Goal: Task Accomplishment & Management: Use online tool/utility

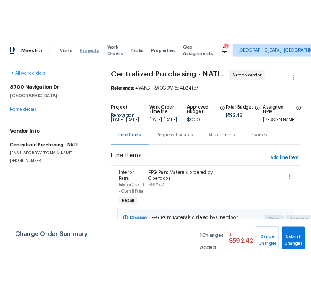
scroll to position [3, 0]
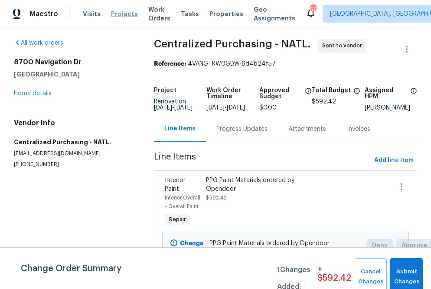
click at [123, 12] on span "Projects" at bounding box center [124, 14] width 27 height 9
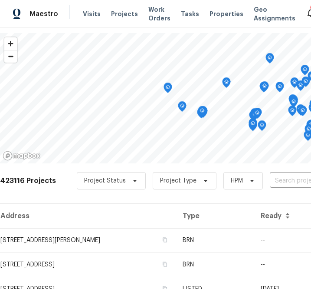
scroll to position [35, 0]
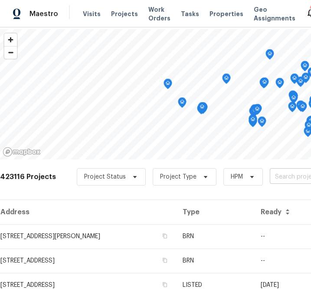
type input "[STREET_ADDRESS]"
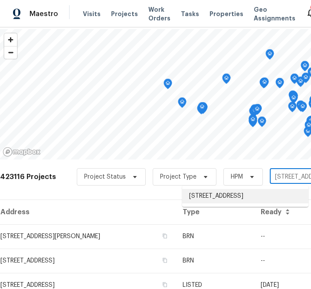
click at [254, 189] on li "[STREET_ADDRESS]" at bounding box center [245, 196] width 126 height 14
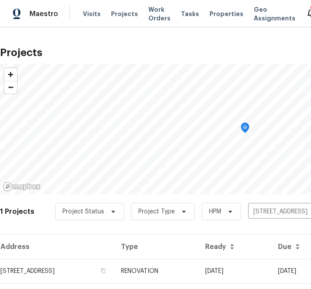
scroll to position [22, 0]
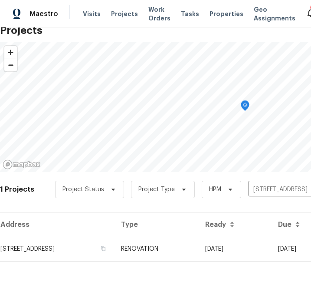
click at [65, 263] on div "Address Type Ready Due HPM Projects [STREET_ADDRESS] RENOVATION [DATE] [DATE] […" at bounding box center [245, 243] width 490 height 63
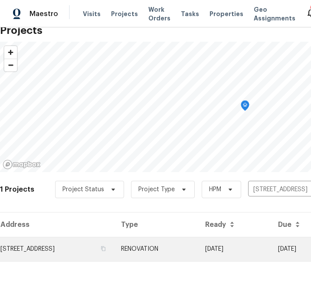
click at [69, 253] on td "[STREET_ADDRESS]" at bounding box center [57, 249] width 114 height 24
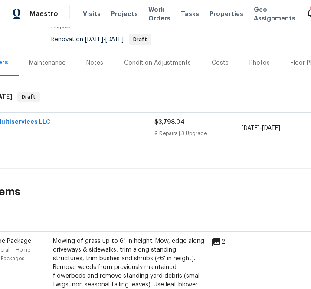
scroll to position [82, 179]
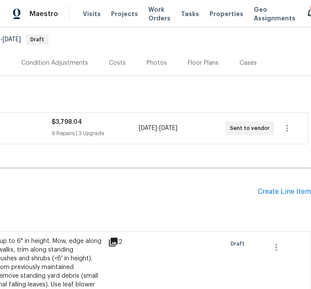
click at [270, 196] on div "Pending Line Items Create Line Item" at bounding box center [66, 191] width 490 height 40
click at [269, 191] on div "Create Line Item" at bounding box center [284, 191] width 53 height 8
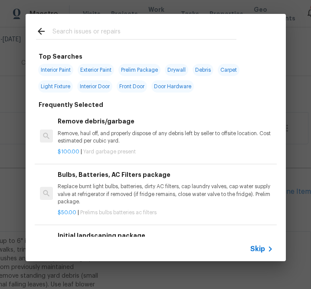
click at [256, 250] on span "Skip" at bounding box center [257, 248] width 15 height 9
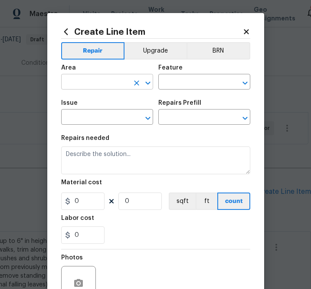
click at [91, 83] on input "text" at bounding box center [95, 82] width 68 height 13
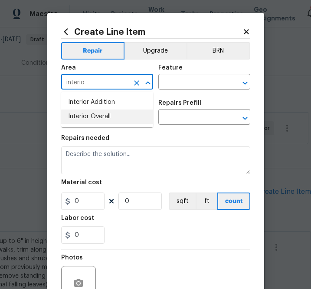
click at [87, 121] on li "Interior Overall" at bounding box center [107, 116] width 92 height 14
type input "Interior Overall"
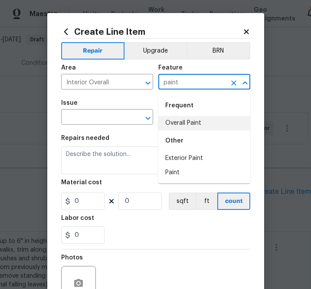
click at [181, 126] on li "Overall Paint" at bounding box center [204, 123] width 92 height 14
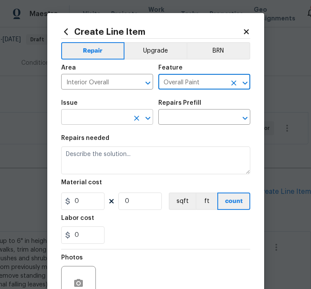
type input "Overall Paint"
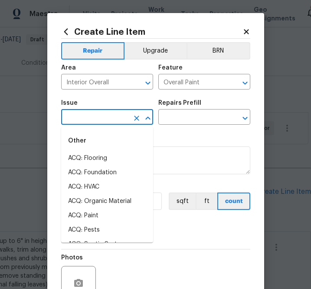
click at [106, 121] on input "text" at bounding box center [95, 117] width 68 height 13
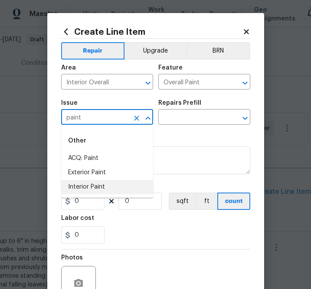
click at [118, 195] on ul "Other ACQ: Paint Exterior Paint Interior Paint" at bounding box center [107, 162] width 92 height 71
click at [116, 187] on li "Interior Paint" at bounding box center [107, 187] width 92 height 14
type input "Interior Paint"
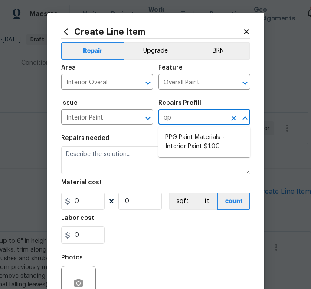
type input "ppg"
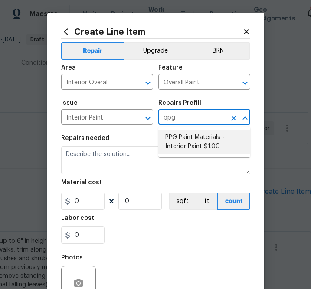
click at [187, 147] on li "PPG Paint Materials - Interior Paint $1.00" at bounding box center [204, 141] width 92 height 23
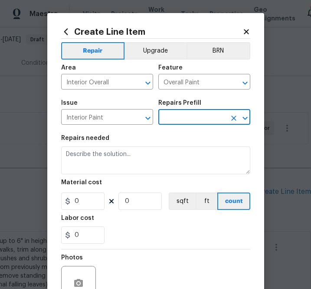
type input "PPG Paint Materials - Interior Paint $1.00"
type textarea "PPG Paint Materials ordered by Opendoor"
type input "1"
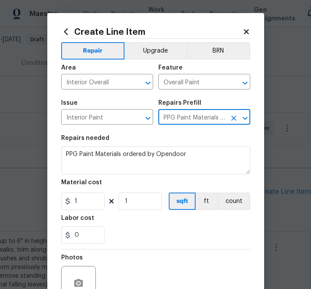
type input "PPG Paint Materials - Interior Paint $1.00"
click at [92, 203] on input "1" at bounding box center [82, 200] width 43 height 17
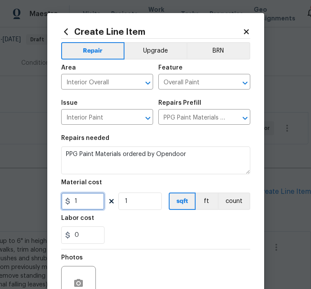
paste input "650.87"
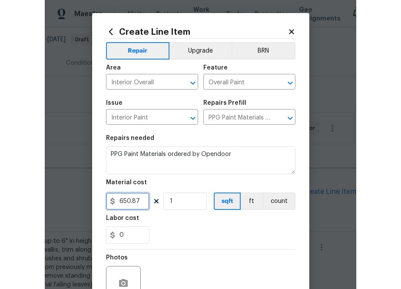
scroll to position [85, 0]
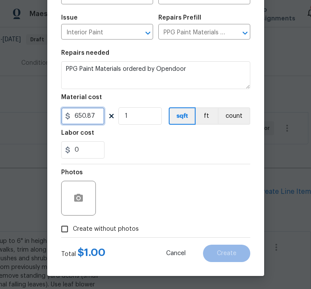
type input "650.87"
click at [127, 234] on label "Create without photos" at bounding box center [97, 228] width 82 height 16
click at [73, 234] on input "Create without photos" at bounding box center [64, 228] width 16 height 16
checkbox input "true"
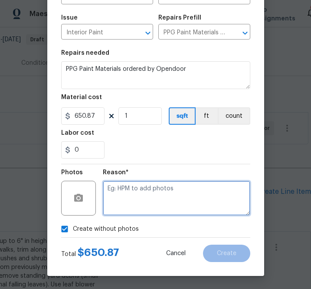
click at [159, 207] on textarea at bounding box center [177, 198] width 148 height 35
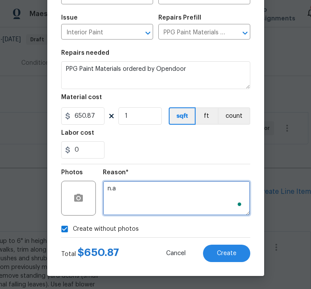
type textarea "n.a"
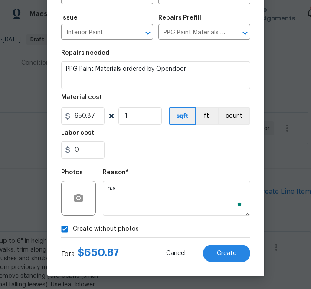
click at [233, 264] on div "Create Line Item Repair Upgrade BRN Area Interior Overall ​ Feature Overall Pai…" at bounding box center [155, 102] width 217 height 348
click at [229, 255] on span "Create" at bounding box center [227, 253] width 20 height 7
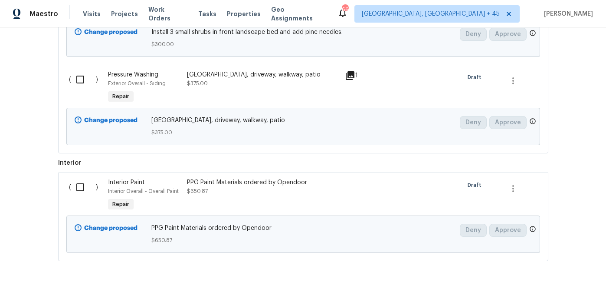
scroll to position [509, 0]
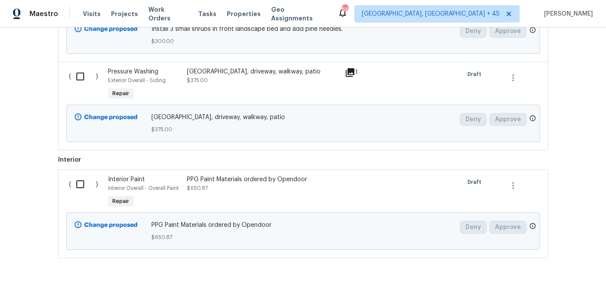
click at [78, 182] on input "checkbox" at bounding box center [83, 184] width 25 height 18
checkbox input "true"
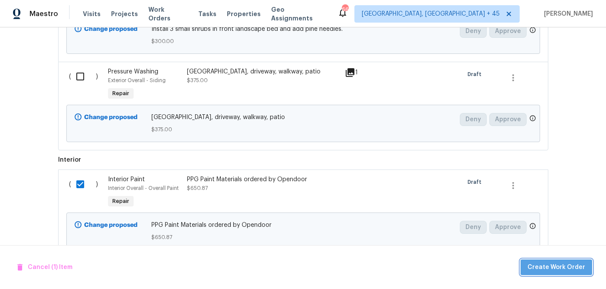
click at [431, 266] on span "Create Work Order" at bounding box center [557, 267] width 58 height 11
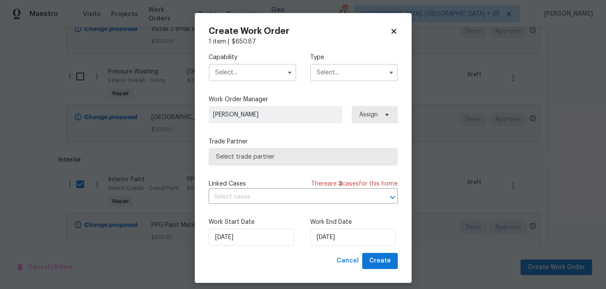
click at [281, 72] on input "text" at bounding box center [253, 72] width 88 height 17
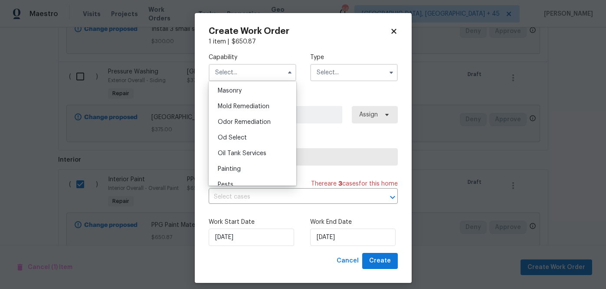
scroll to position [688, 0]
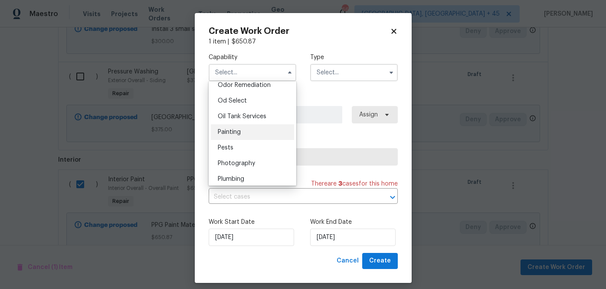
click at [273, 138] on div "Painting" at bounding box center [252, 132] width 83 height 16
type input "Painting"
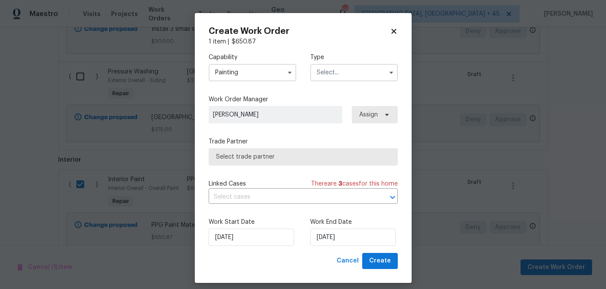
click at [346, 77] on input "text" at bounding box center [354, 72] width 88 height 17
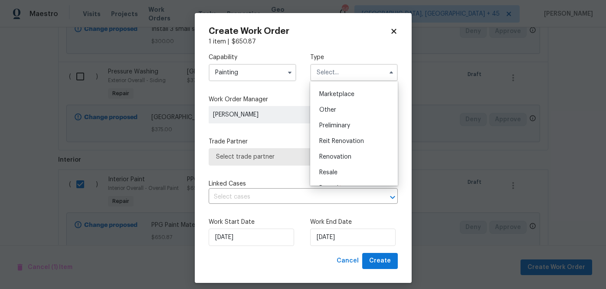
scroll to position [197, 0]
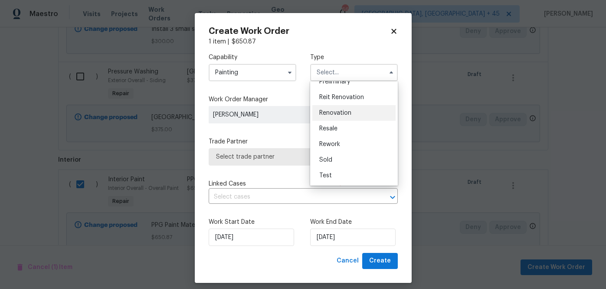
click at [349, 112] on span "Renovation" at bounding box center [335, 113] width 32 height 6
type input "Renovation"
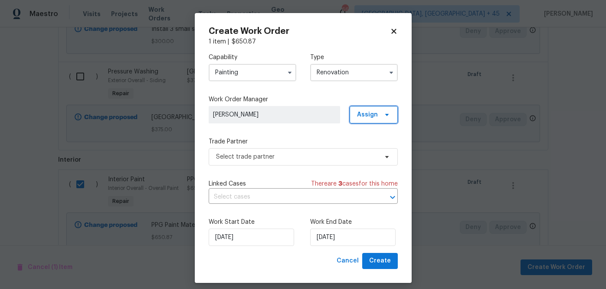
click at [376, 116] on span "Assign" at bounding box center [367, 114] width 21 height 9
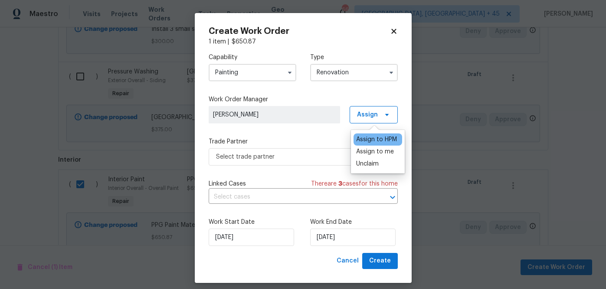
drag, startPoint x: 377, startPoint y: 152, endPoint x: 300, endPoint y: 152, distance: 76.8
click at [374, 152] on div "Assign to me" at bounding box center [375, 151] width 38 height 9
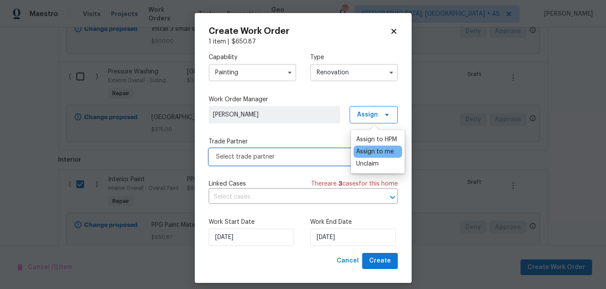
click at [297, 152] on span "Select trade partner" at bounding box center [297, 156] width 162 height 9
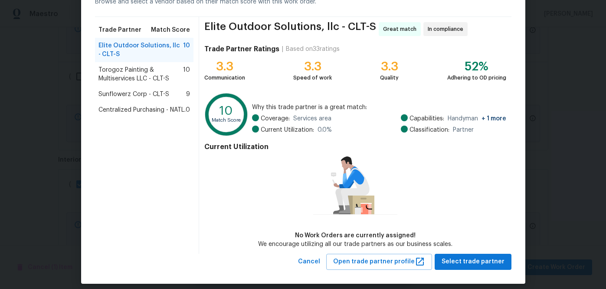
scroll to position [57, 0]
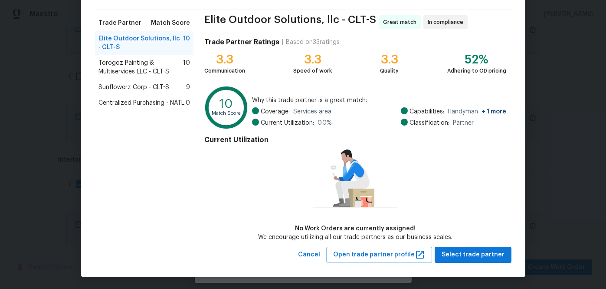
click at [118, 102] on span "Centralized Purchasing - NATL." at bounding box center [142, 103] width 87 height 9
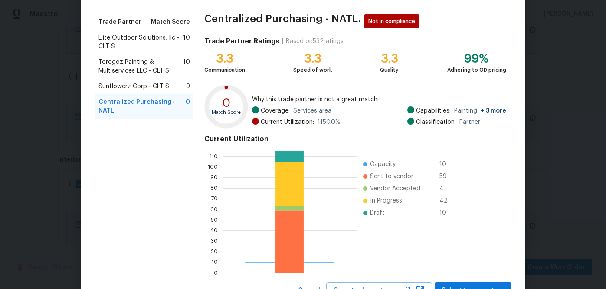
scroll to position [94, 0]
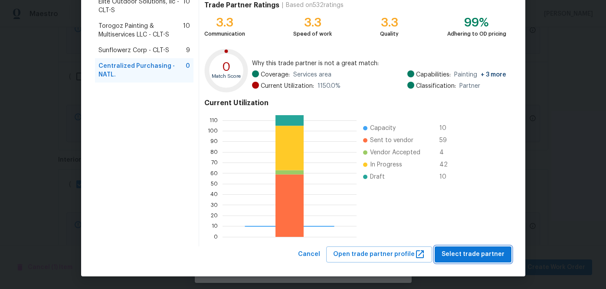
click at [431, 256] on span "Select trade partner" at bounding box center [473, 254] width 63 height 11
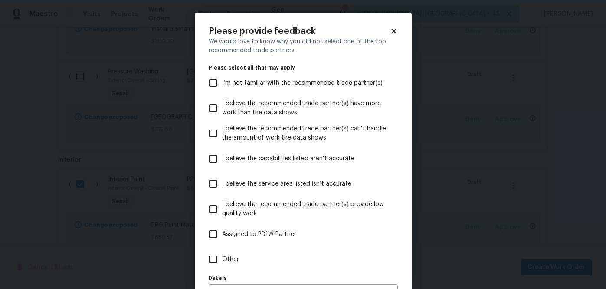
scroll to position [0, 0]
click at [233, 259] on span "Other" at bounding box center [230, 259] width 17 height 9
click at [222, 259] on input "Other" at bounding box center [213, 259] width 18 height 18
checkbox input "true"
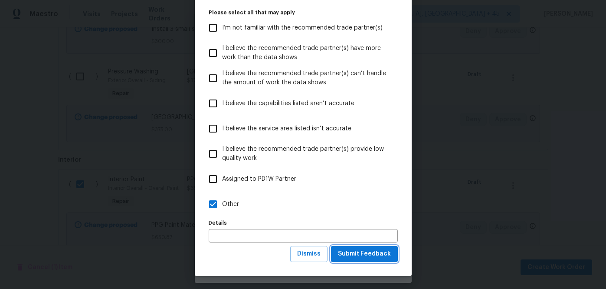
click at [373, 260] on button "Submit Feedback" at bounding box center [364, 254] width 67 height 16
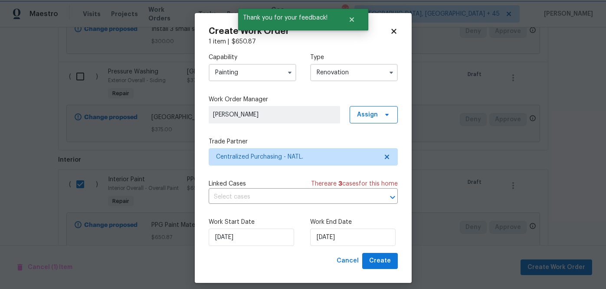
scroll to position [0, 0]
click at [383, 269] on div "Create Work Order 1 item | $ 650.87 Capability Painting Type Renovation Work Or…" at bounding box center [303, 147] width 217 height 269
click at [384, 262] on span "Create" at bounding box center [380, 260] width 22 height 11
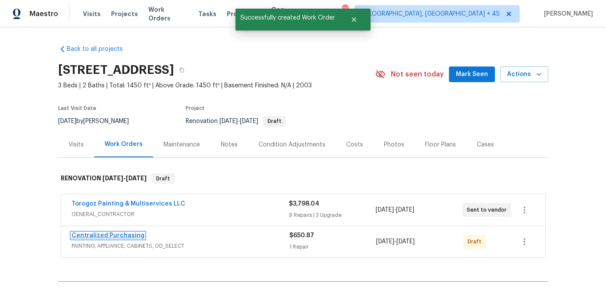
click at [103, 237] on link "Centralized Purchasing" at bounding box center [108, 235] width 73 height 6
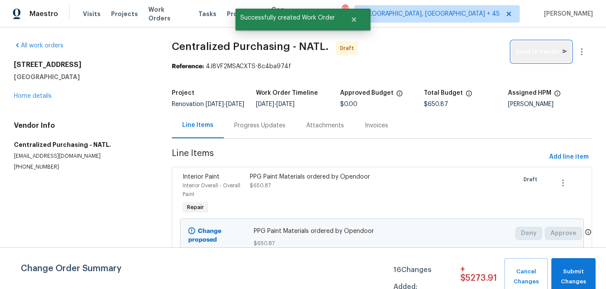
click at [431, 47] on span "Send to Vendor" at bounding box center [541, 52] width 51 height 10
